Goal: Task Accomplishment & Management: Use online tool/utility

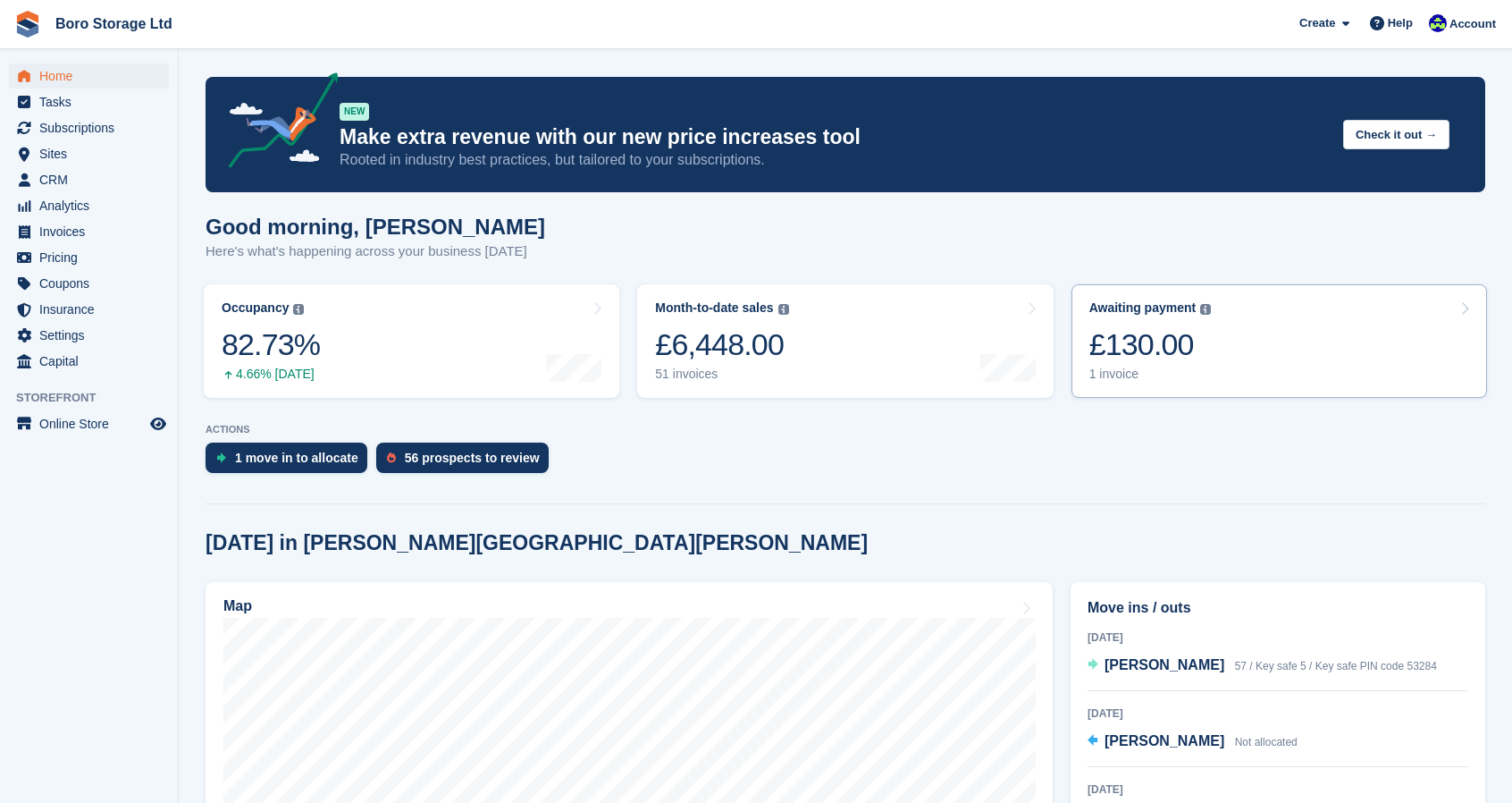
click at [1113, 376] on div "1 invoice" at bounding box center [1151, 374] width 123 height 15
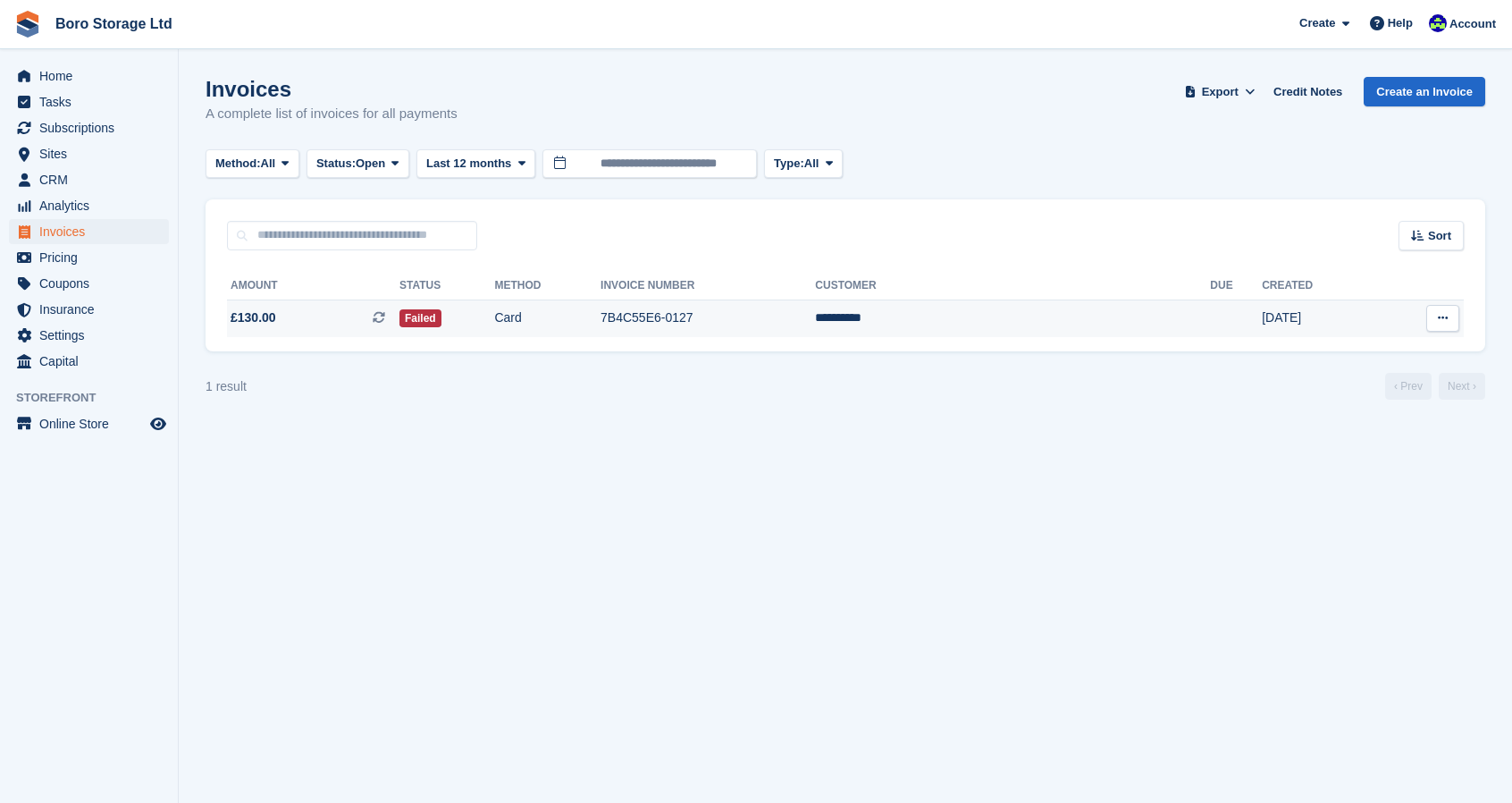
click at [495, 336] on td "Failed" at bounding box center [446, 318] width 95 height 37
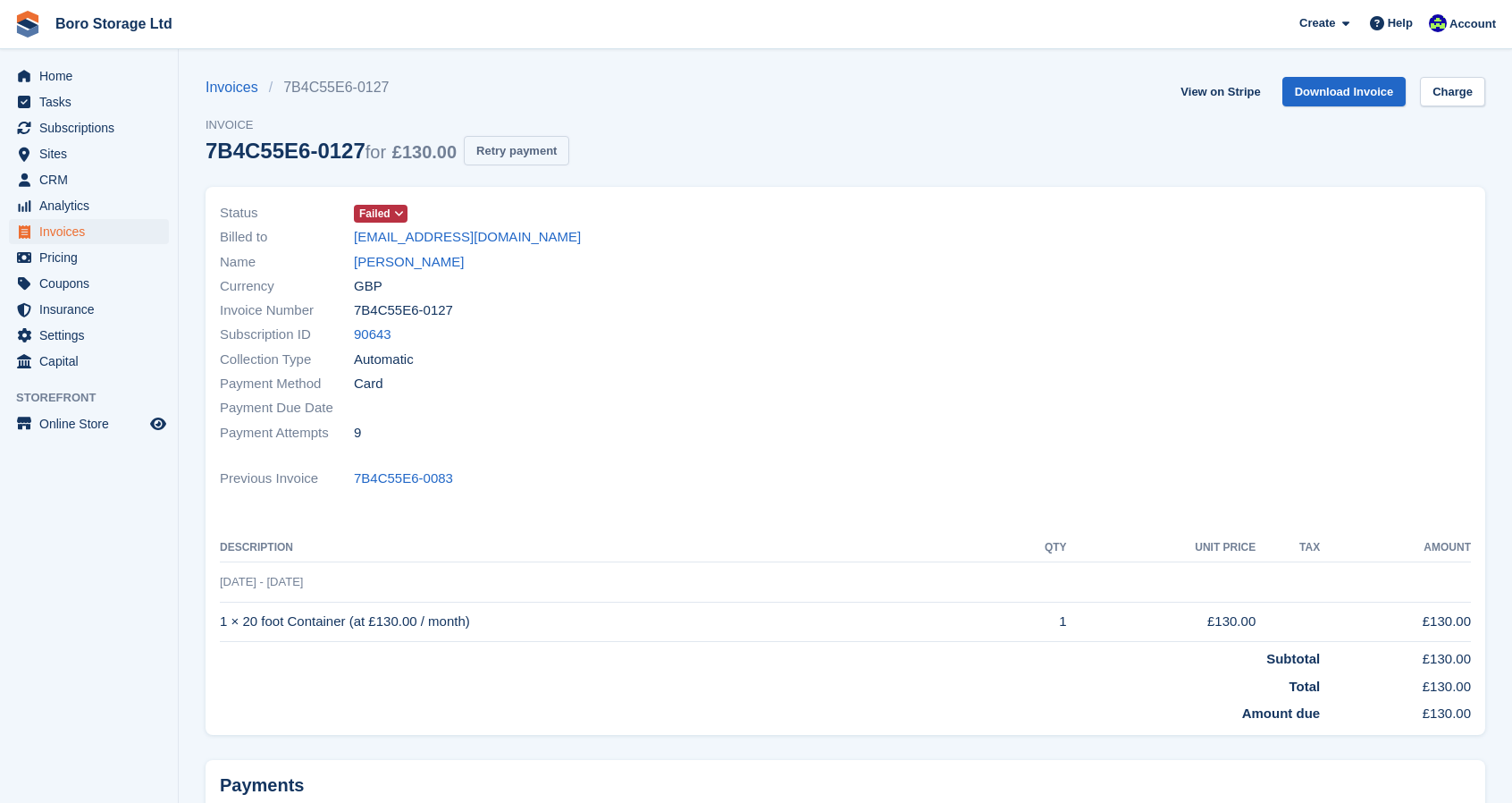
click at [502, 142] on button "Retry payment" at bounding box center [517, 150] width 106 height 30
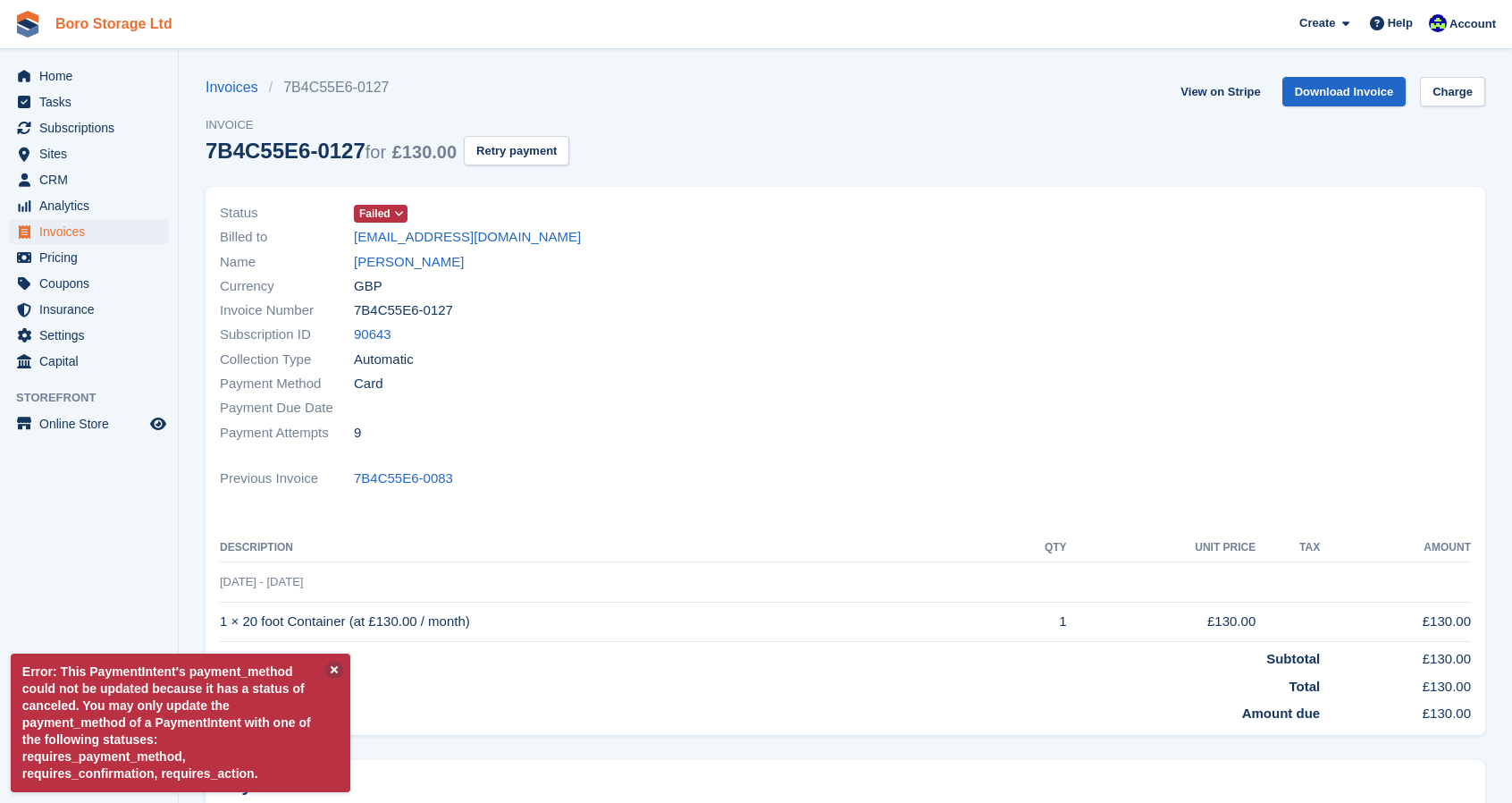
click at [112, 24] on link "Boro Storage Ltd" at bounding box center [114, 24] width 132 height 30
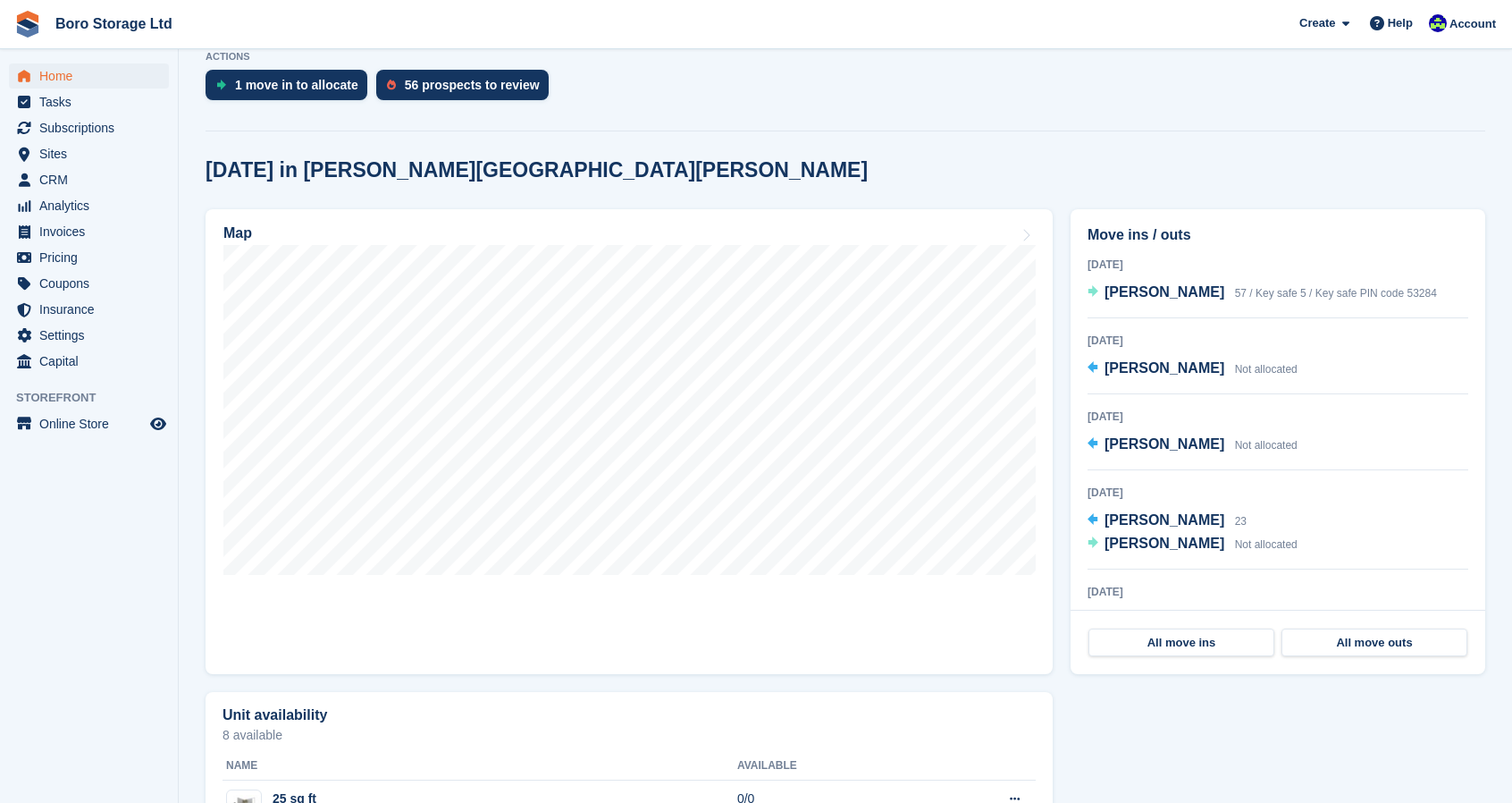
scroll to position [374, 0]
click at [886, 109] on section "NEW Make extra revenue with our new price increases tool Rooted in industry bes…" at bounding box center [846, 449] width 1334 height 1648
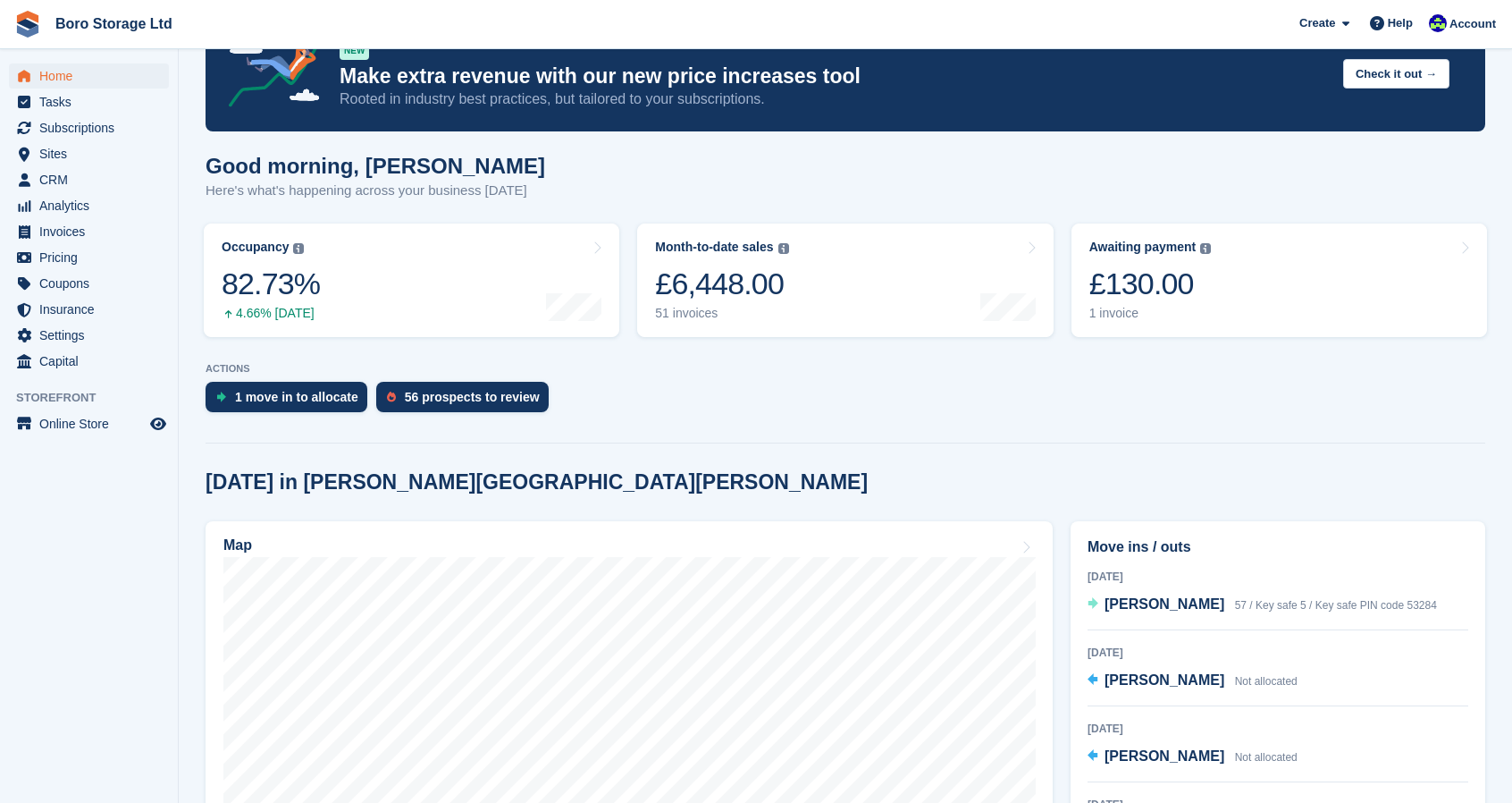
scroll to position [0, 0]
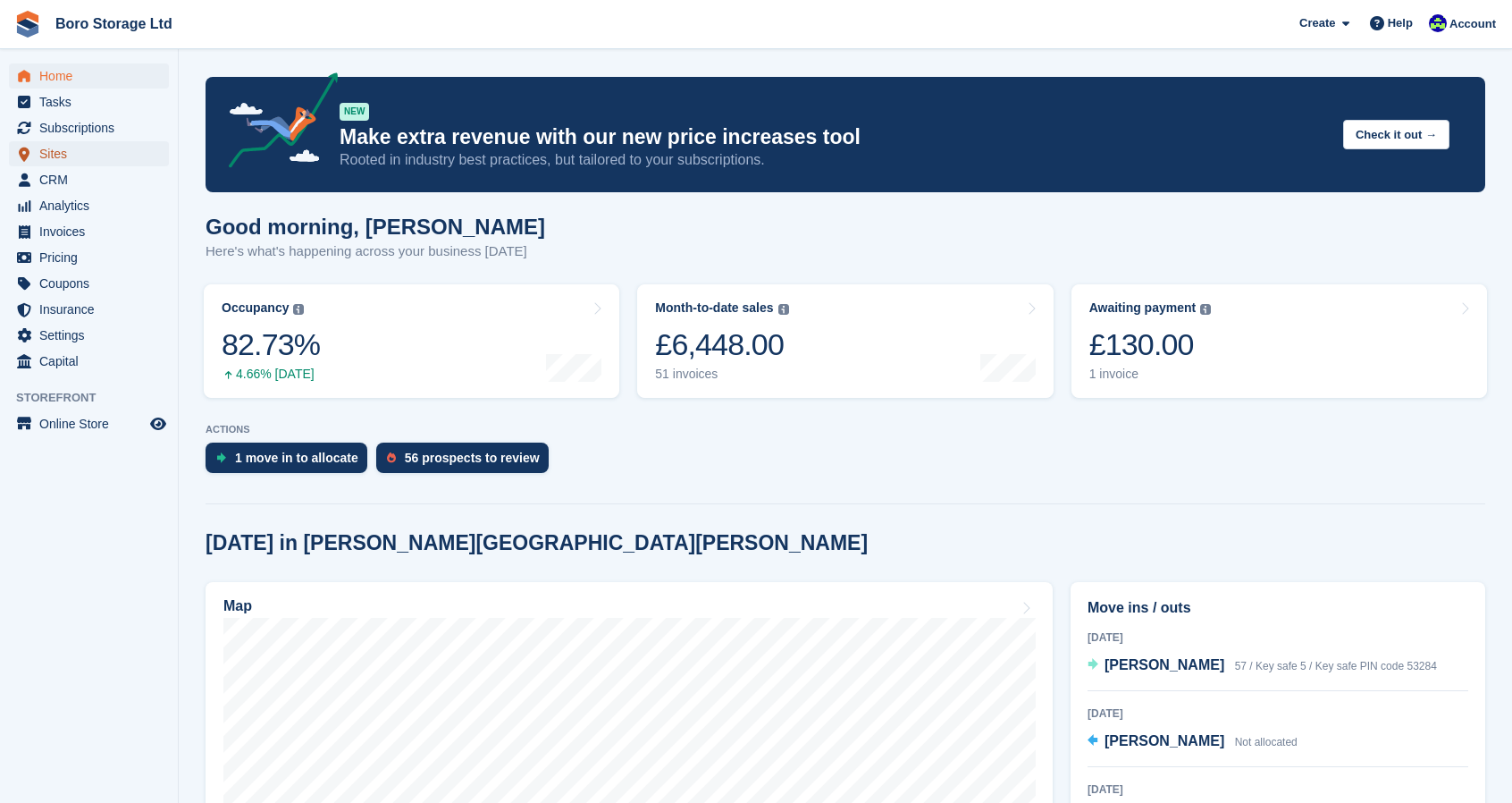
click at [57, 153] on span "Sites" at bounding box center [93, 153] width 108 height 25
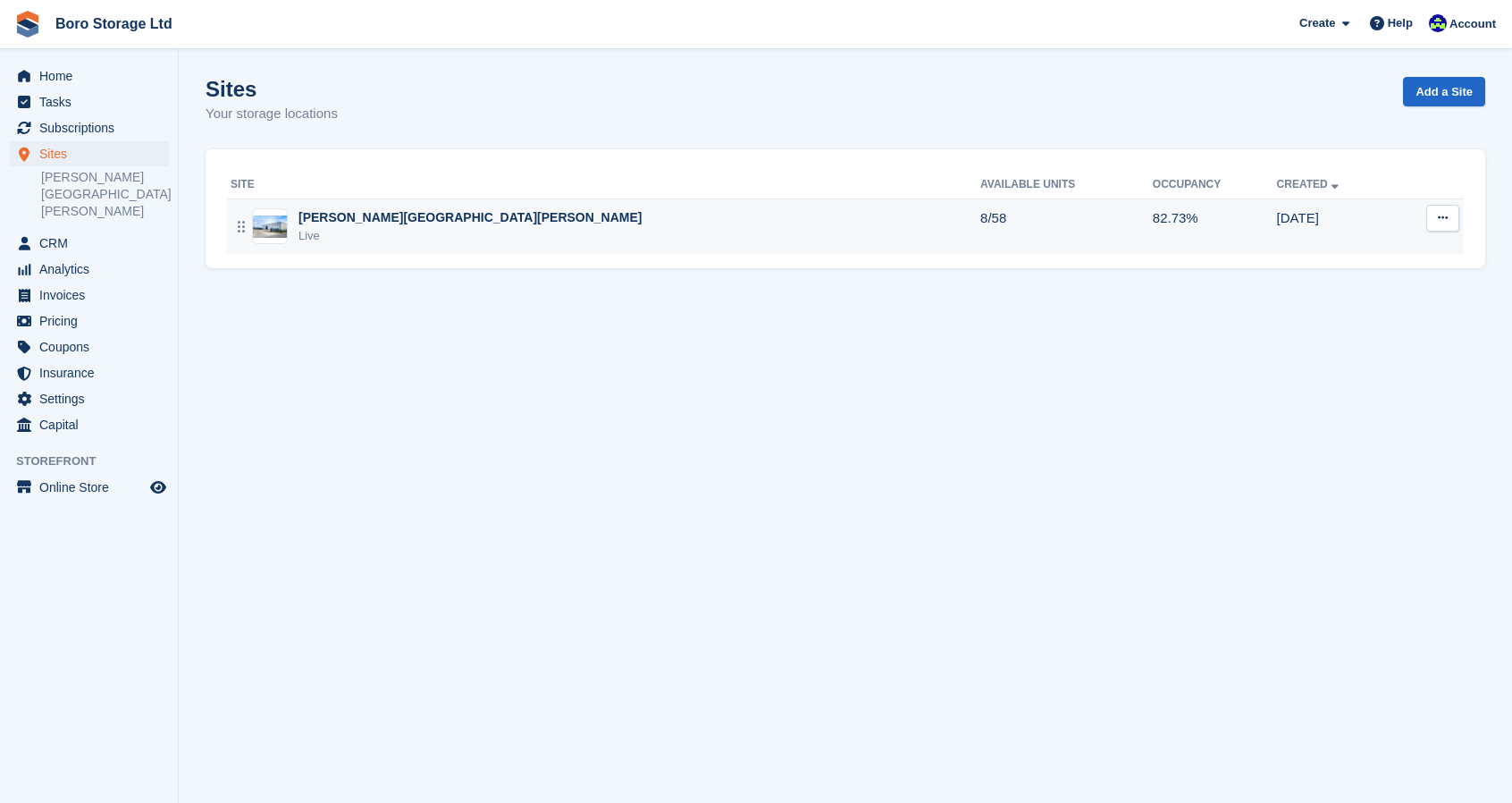
click at [333, 225] on div "[PERSON_NAME][GEOGRAPHIC_DATA][PERSON_NAME]" at bounding box center [471, 217] width 344 height 19
click at [591, 249] on td "[PERSON_NAME][GEOGRAPHIC_DATA][PERSON_NAME] Live" at bounding box center [604, 227] width 754 height 56
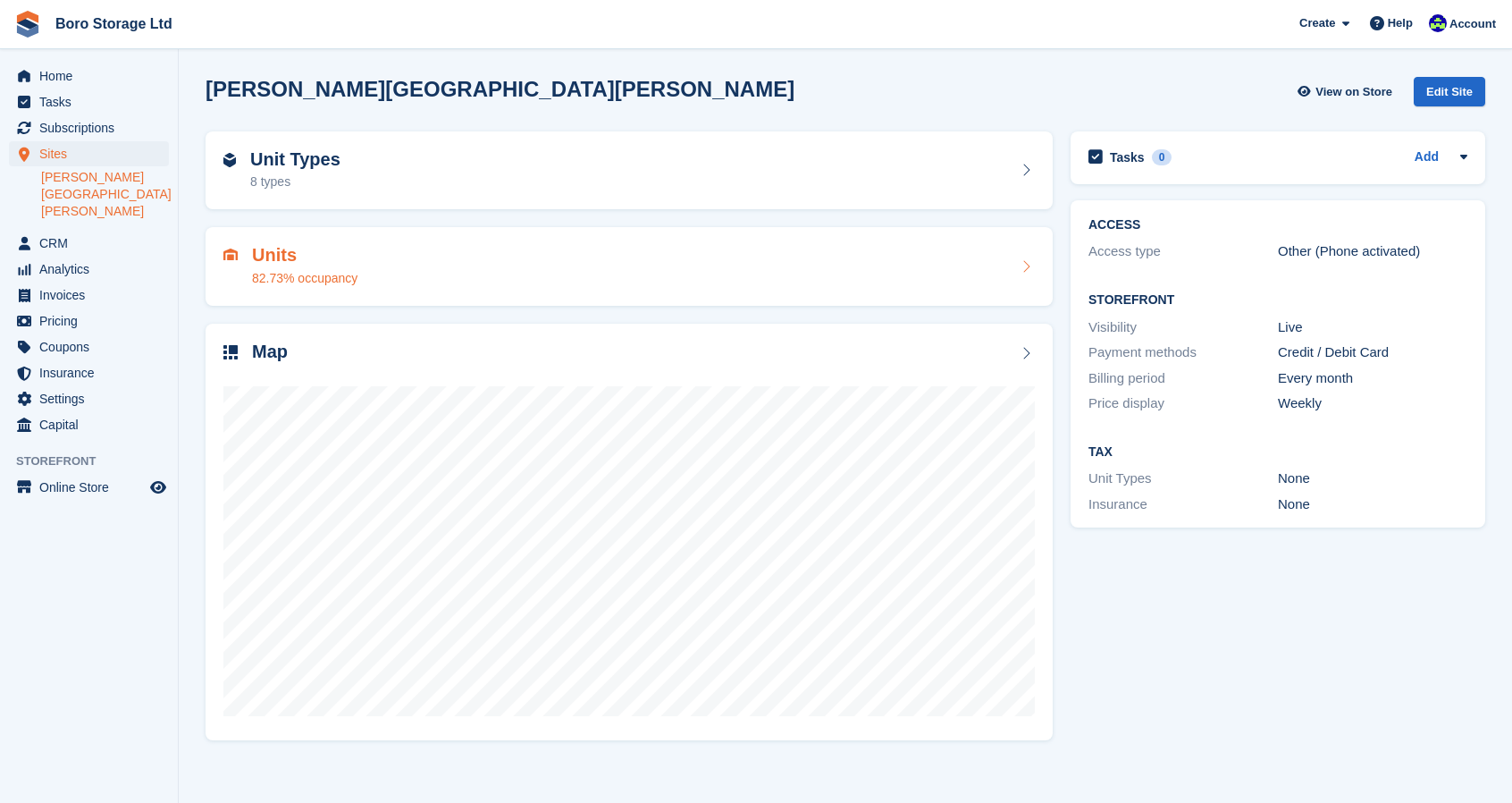
click at [505, 273] on div "Units 82.73% occupancy" at bounding box center [629, 266] width 811 height 43
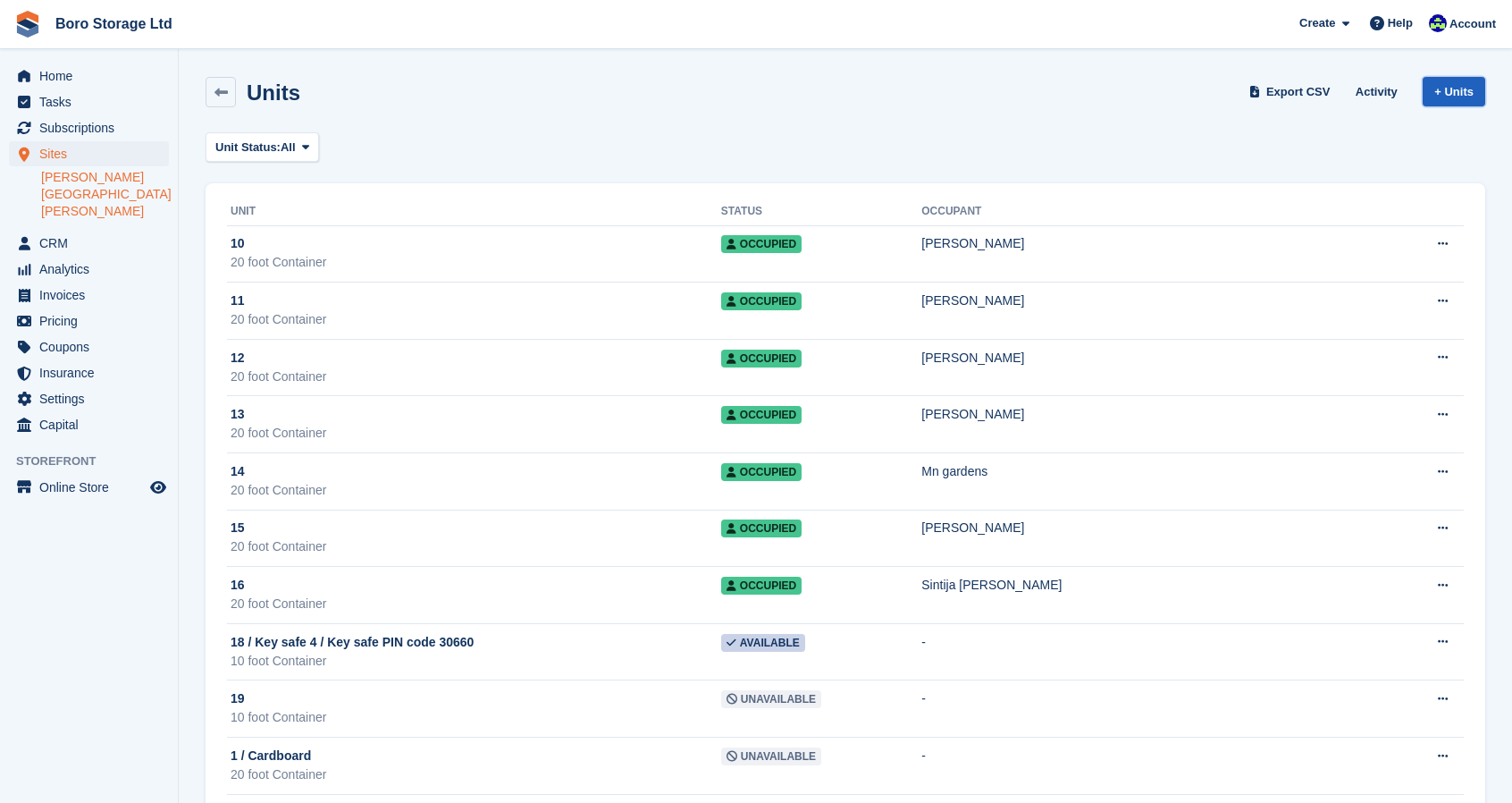
click at [1450, 92] on link "+ Units" at bounding box center [1454, 92] width 62 height 30
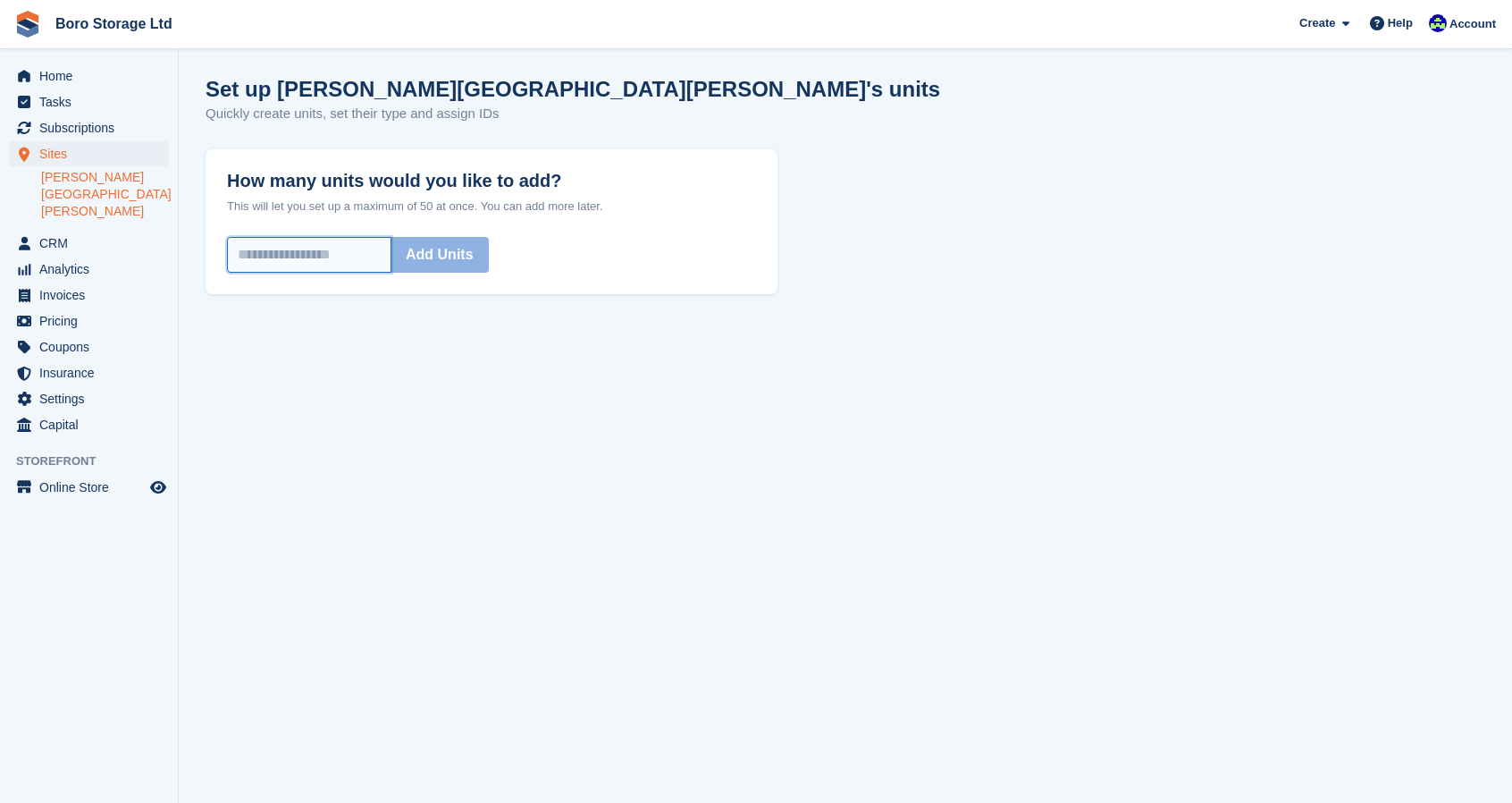
click at [261, 260] on input "How many units would you like to add?" at bounding box center [309, 254] width 164 height 36
type input "*"
click at [433, 266] on button "Add Units" at bounding box center [440, 254] width 98 height 36
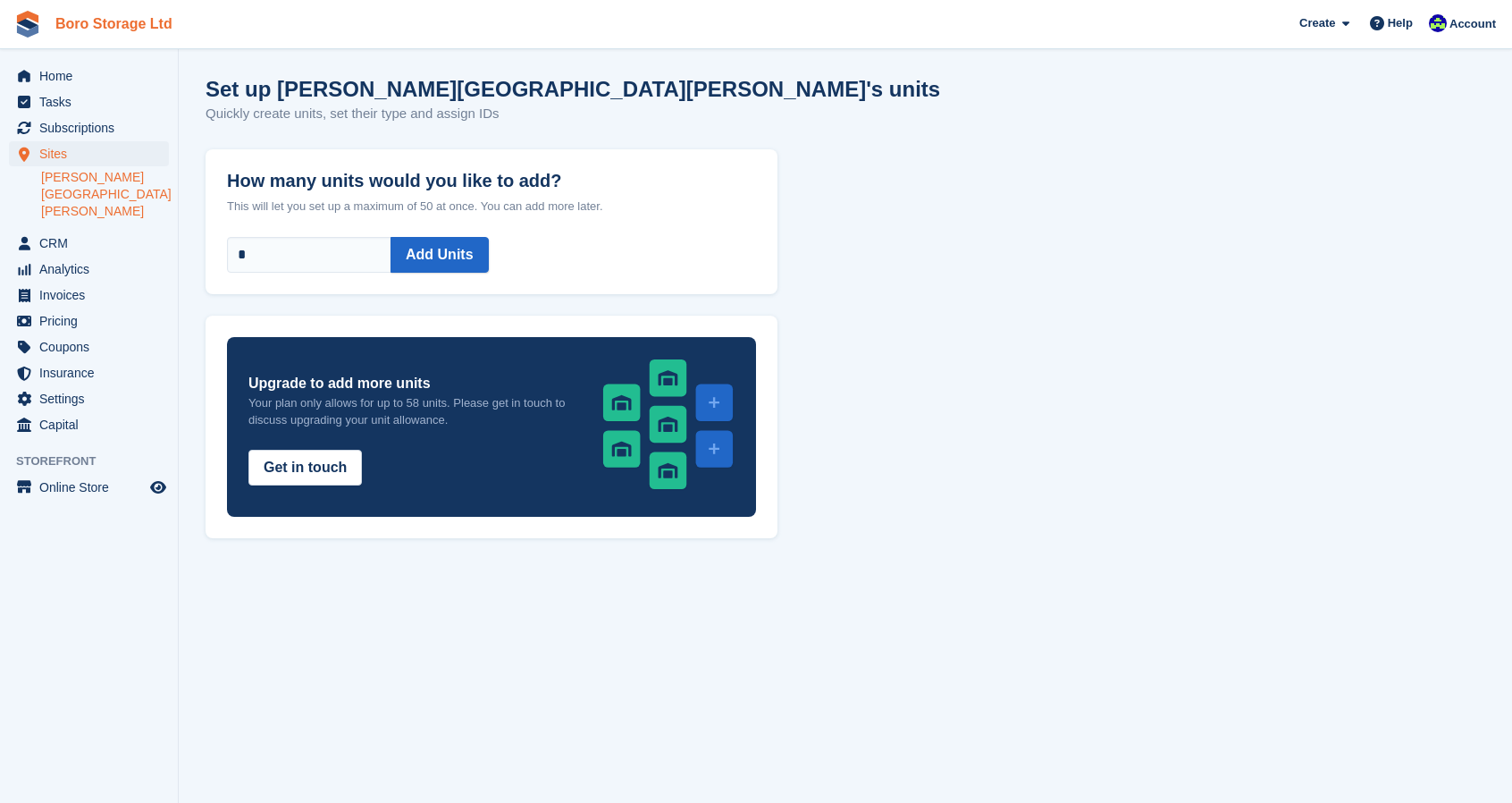
click at [97, 34] on link "Boro Storage Ltd" at bounding box center [114, 24] width 132 height 30
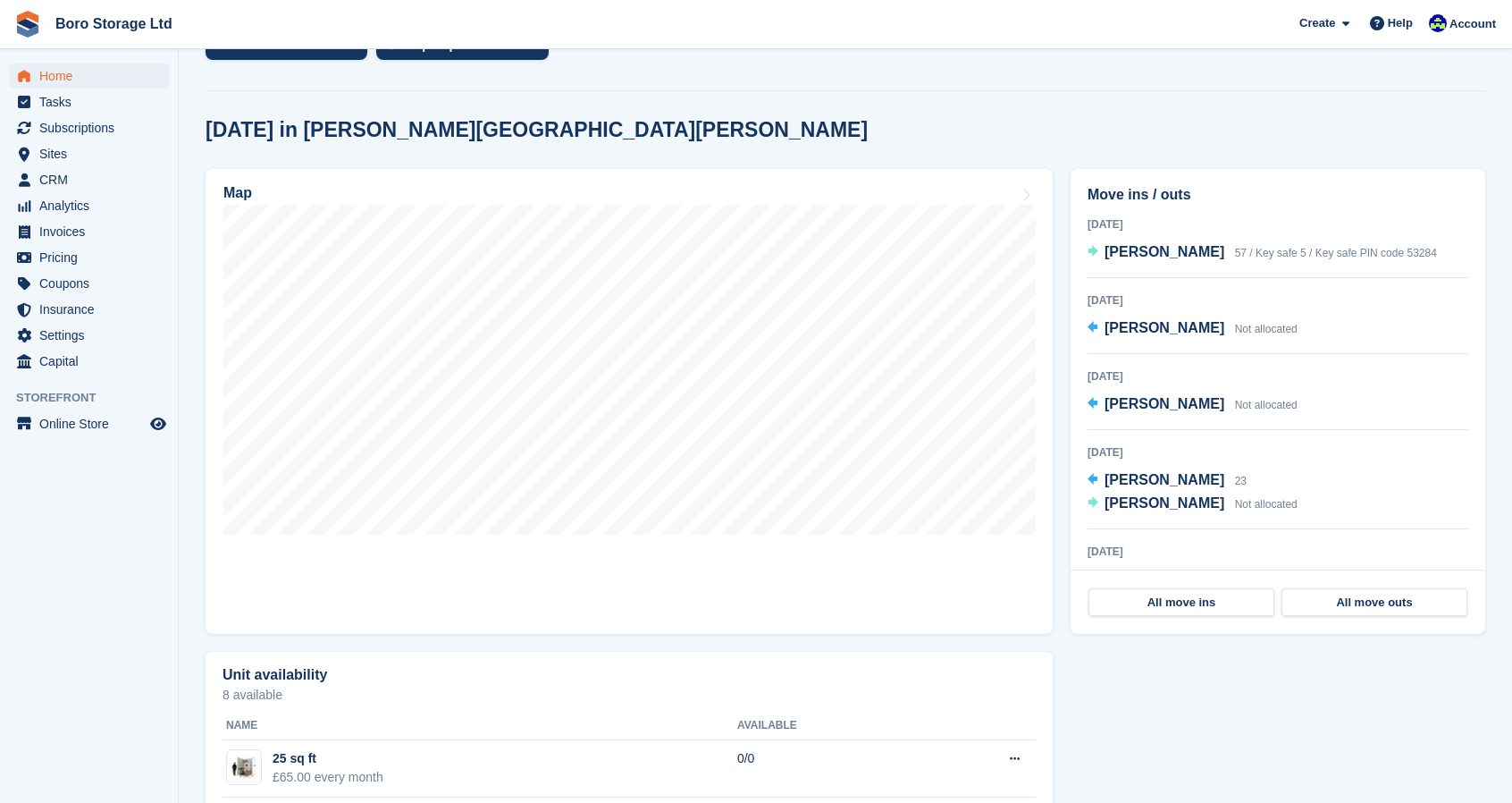
scroll to position [411, 0]
